Goal: Download file/media

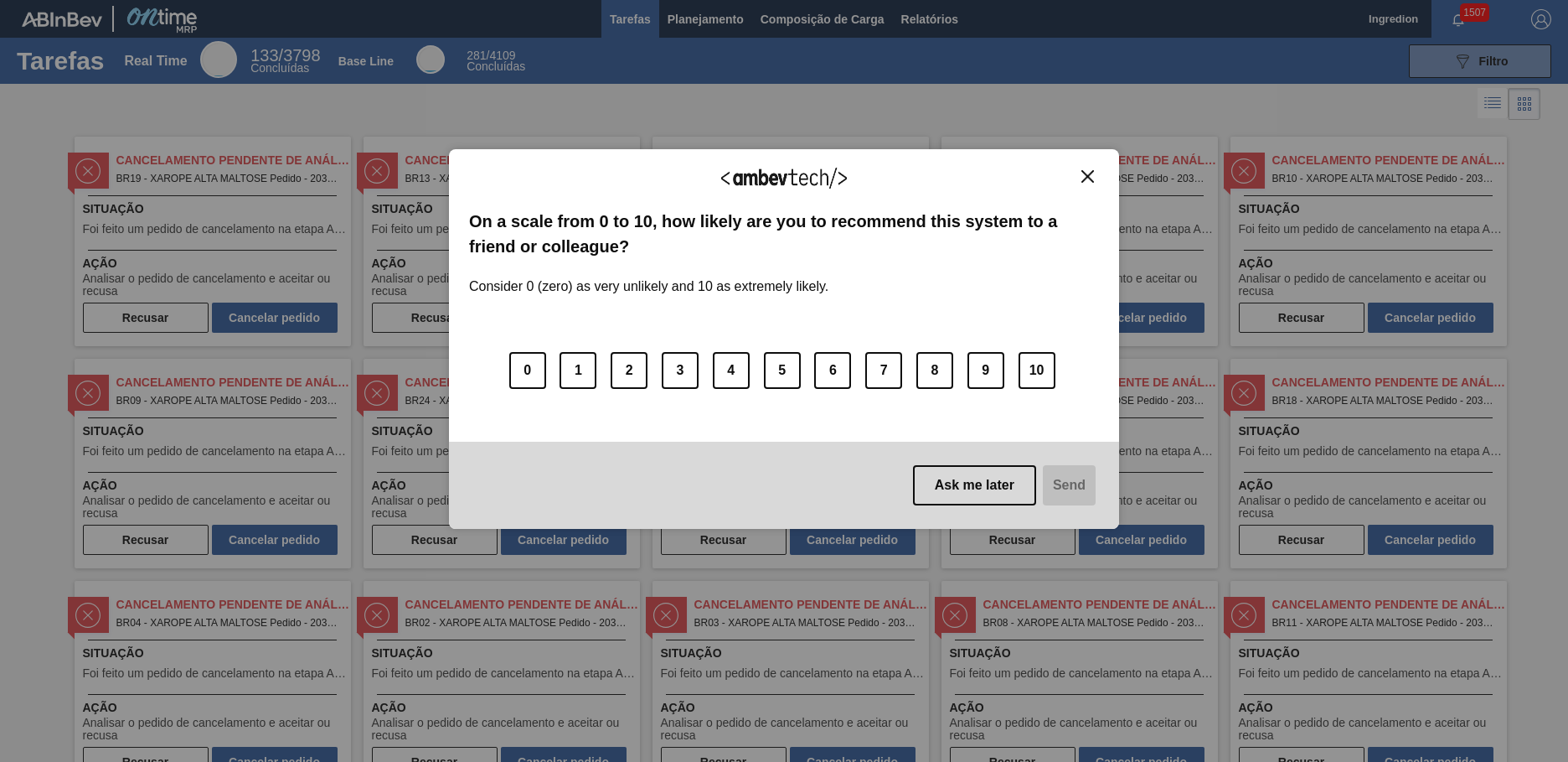
click at [1088, 176] on img "Close" at bounding box center [1088, 176] width 13 height 13
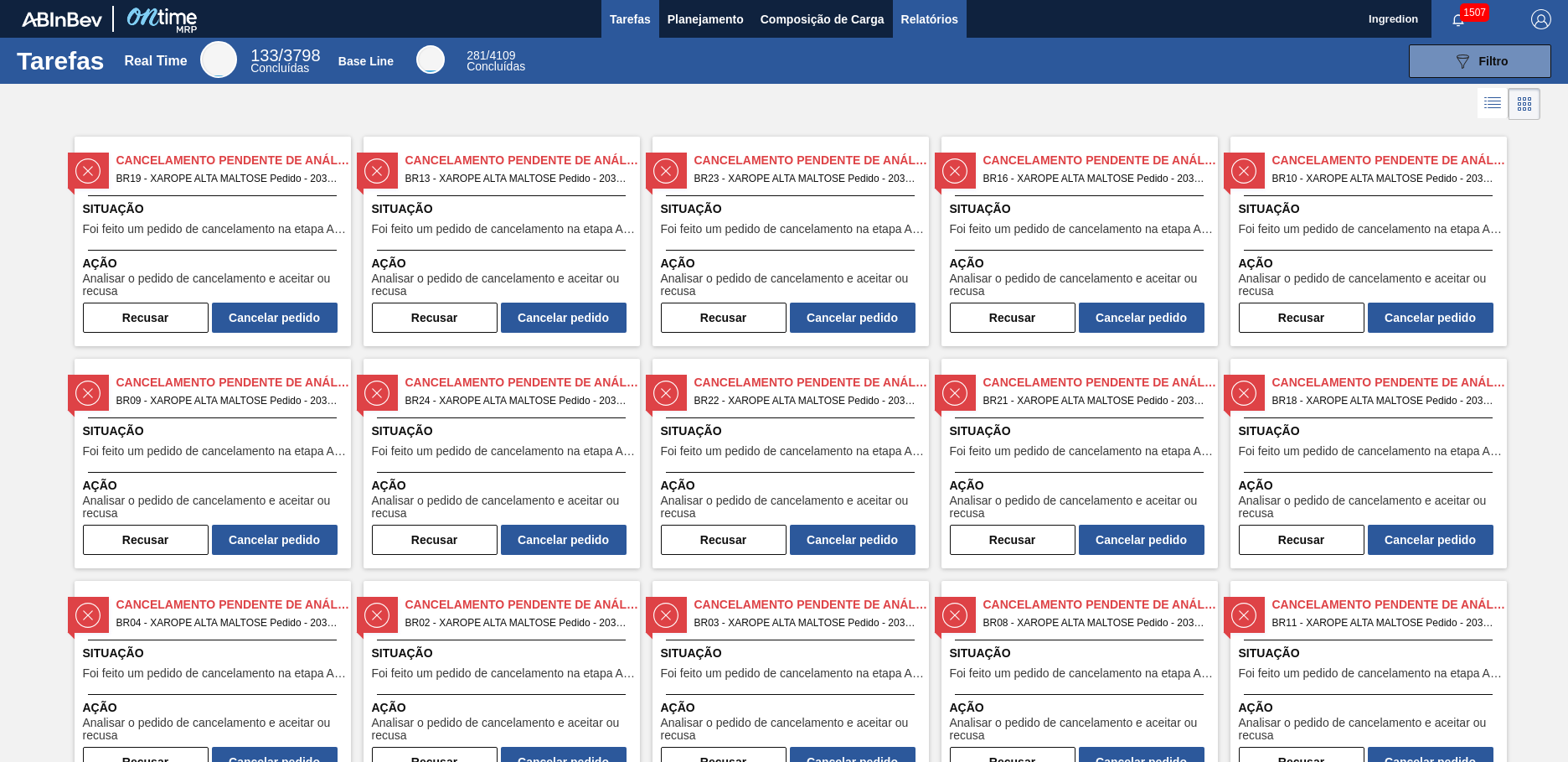
click at [928, 18] on span "Relatórios" at bounding box center [930, 19] width 57 height 20
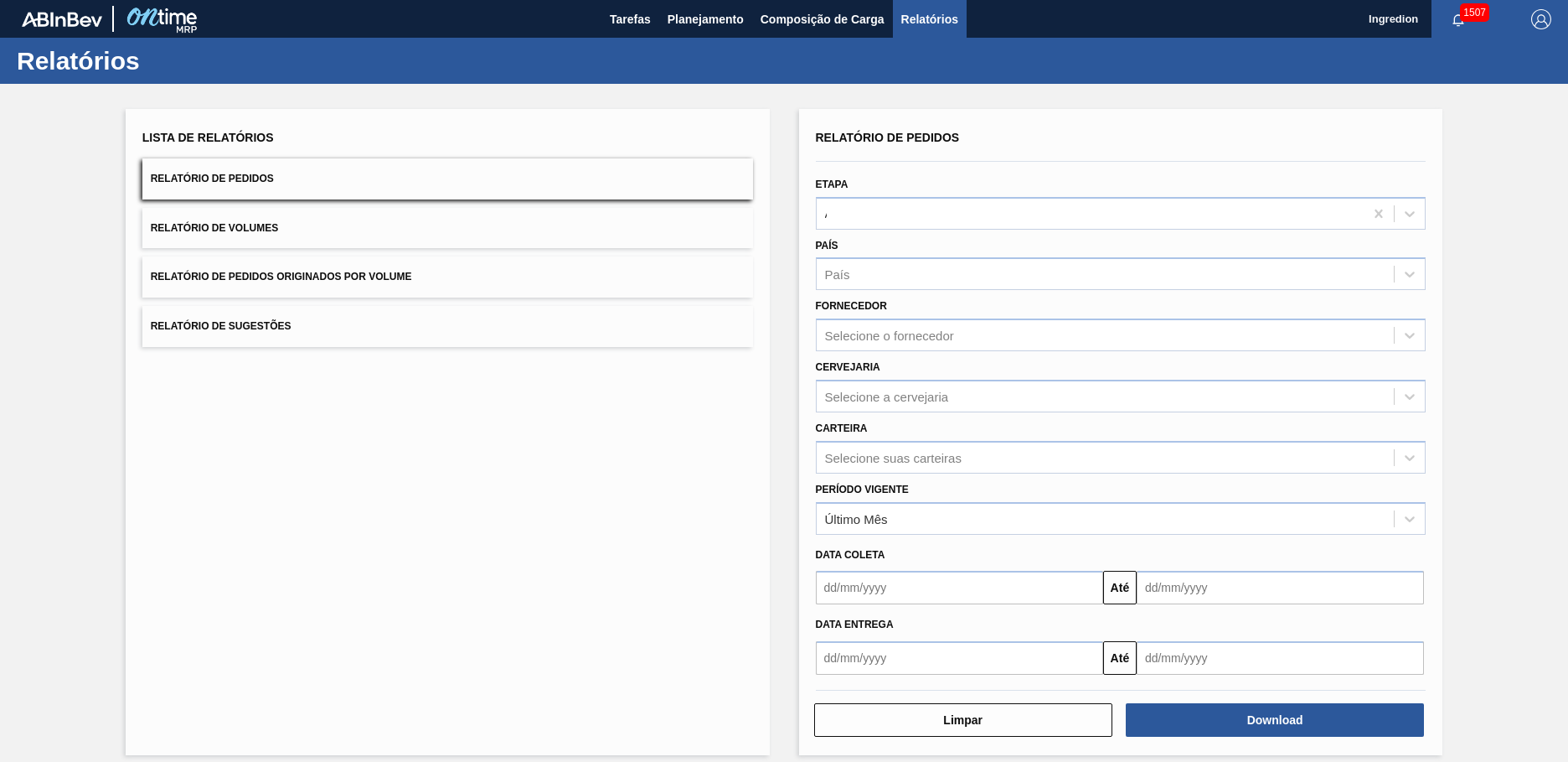
type input "Aguardando Faturamento"
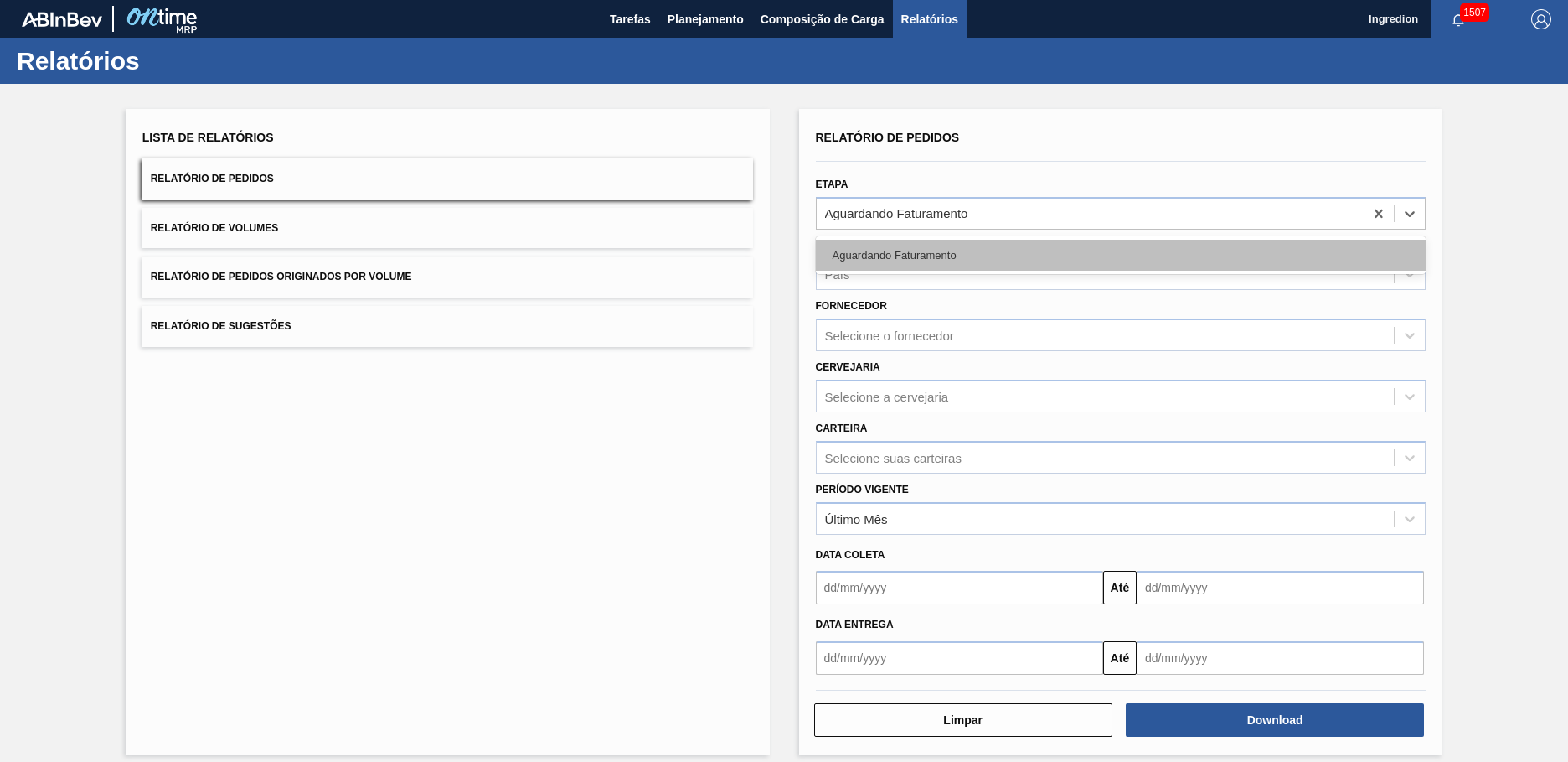
click at [1119, 255] on div "Aguardando Faturamento" at bounding box center [1121, 255] width 611 height 31
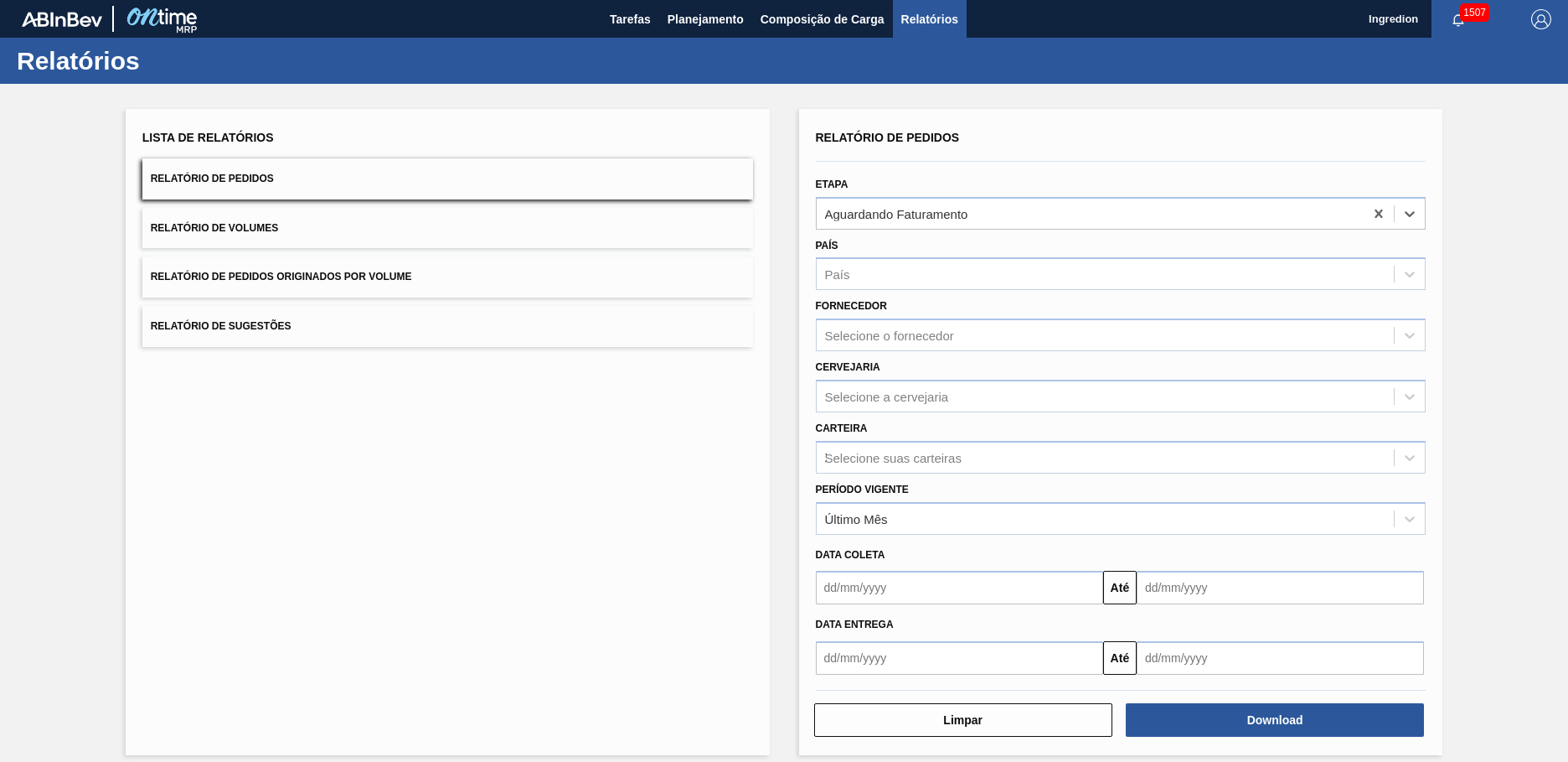
type input "Xarope"
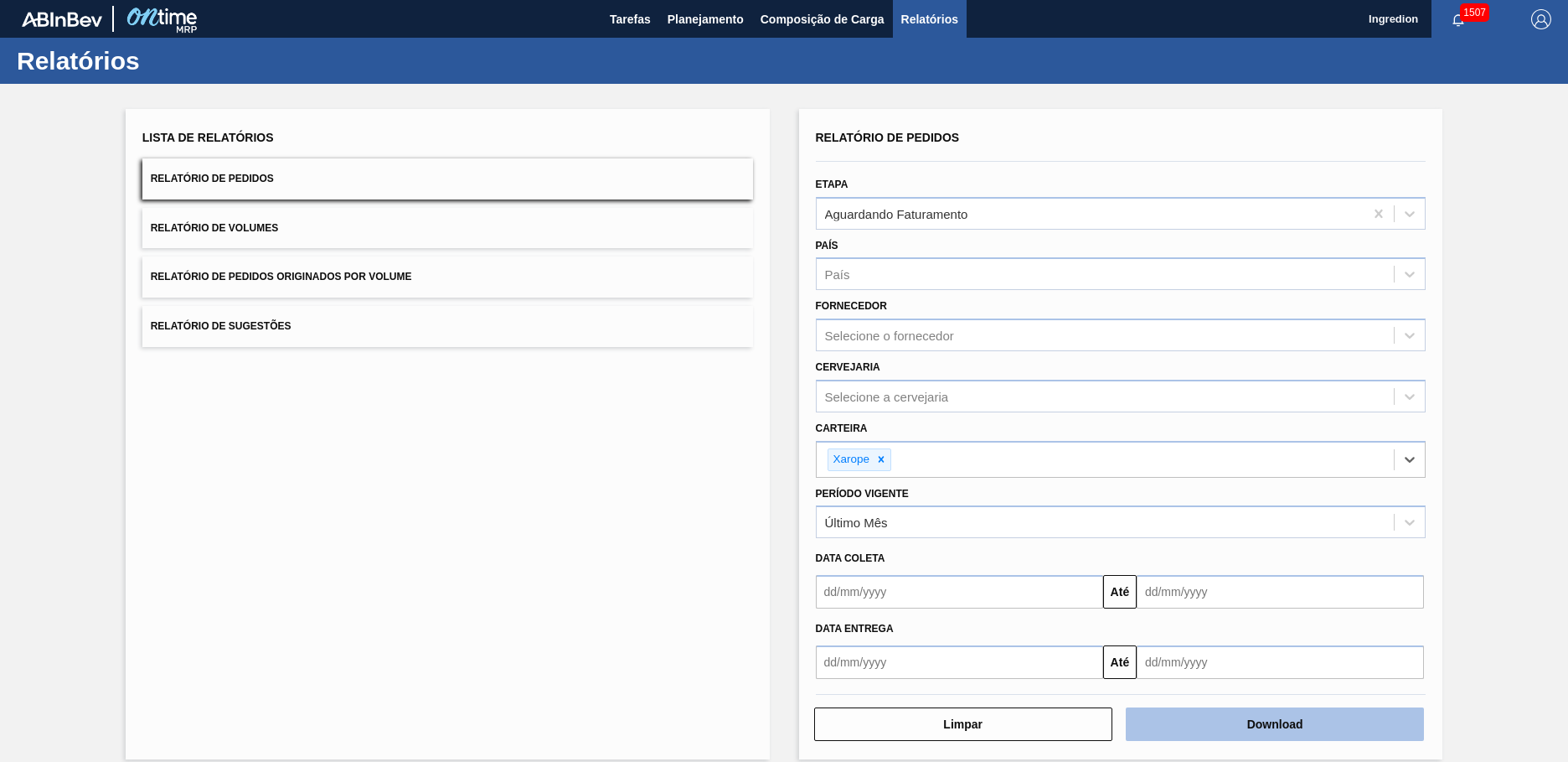
click at [1272, 724] on button "Download" at bounding box center [1275, 723] width 299 height 33
